Goal: Task Accomplishment & Management: Complete application form

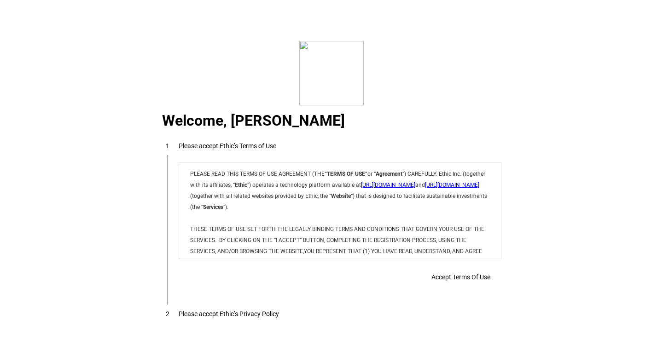
scroll to position [7460, 0]
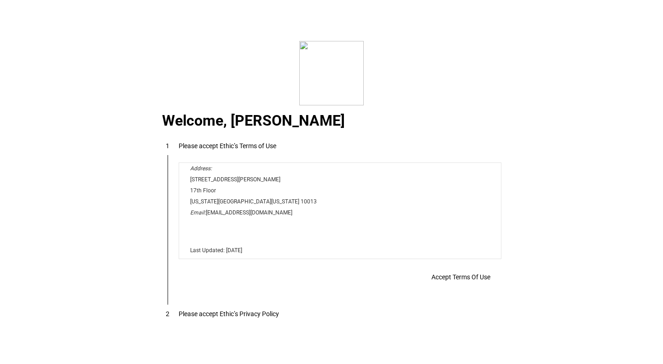
click at [451, 281] on span "Accept Terms Of Use" at bounding box center [461, 277] width 59 height 7
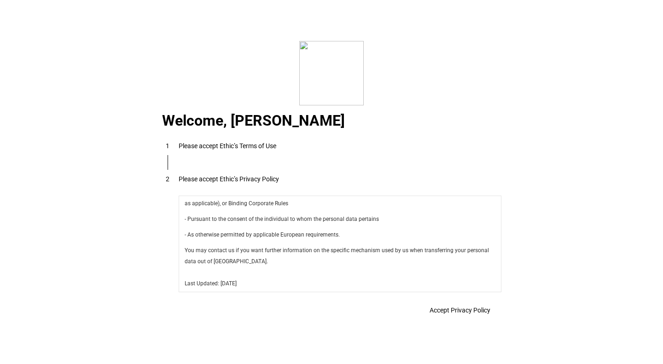
scroll to position [3279, 0]
click at [454, 312] on span "Accept Privacy Policy" at bounding box center [460, 310] width 61 height 7
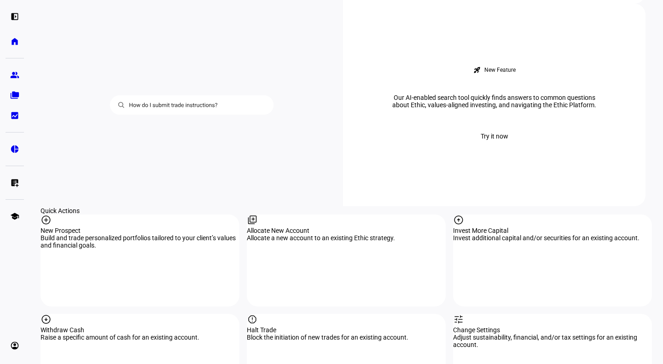
scroll to position [781, 0]
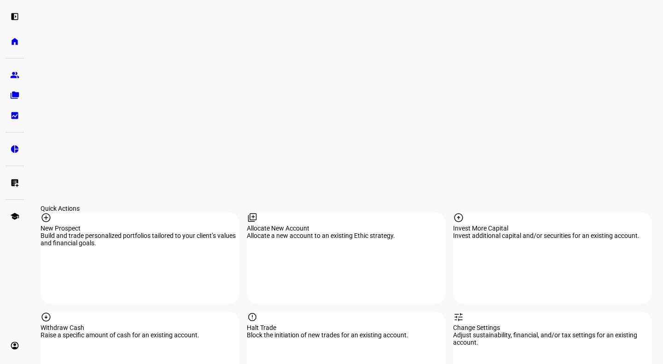
click at [102, 225] on div "New Prospect" at bounding box center [140, 228] width 199 height 7
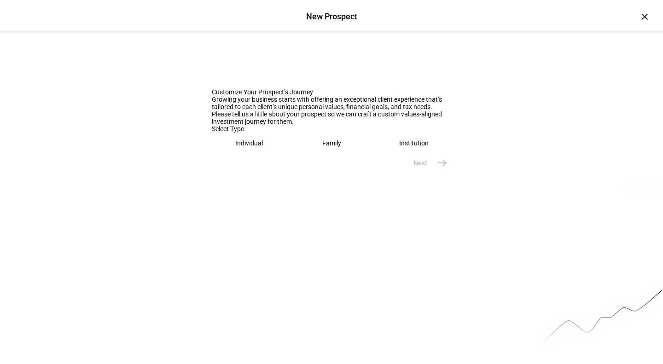
click at [230, 154] on eth-mega-radio-button "Individual" at bounding box center [249, 143] width 75 height 21
